Goal: Task Accomplishment & Management: Manage account settings

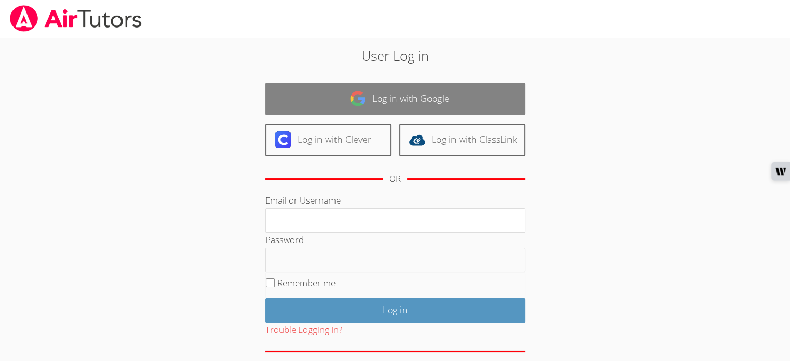
click at [317, 99] on link "Log in with Google" at bounding box center [395, 99] width 260 height 33
